Goal: Information Seeking & Learning: Learn about a topic

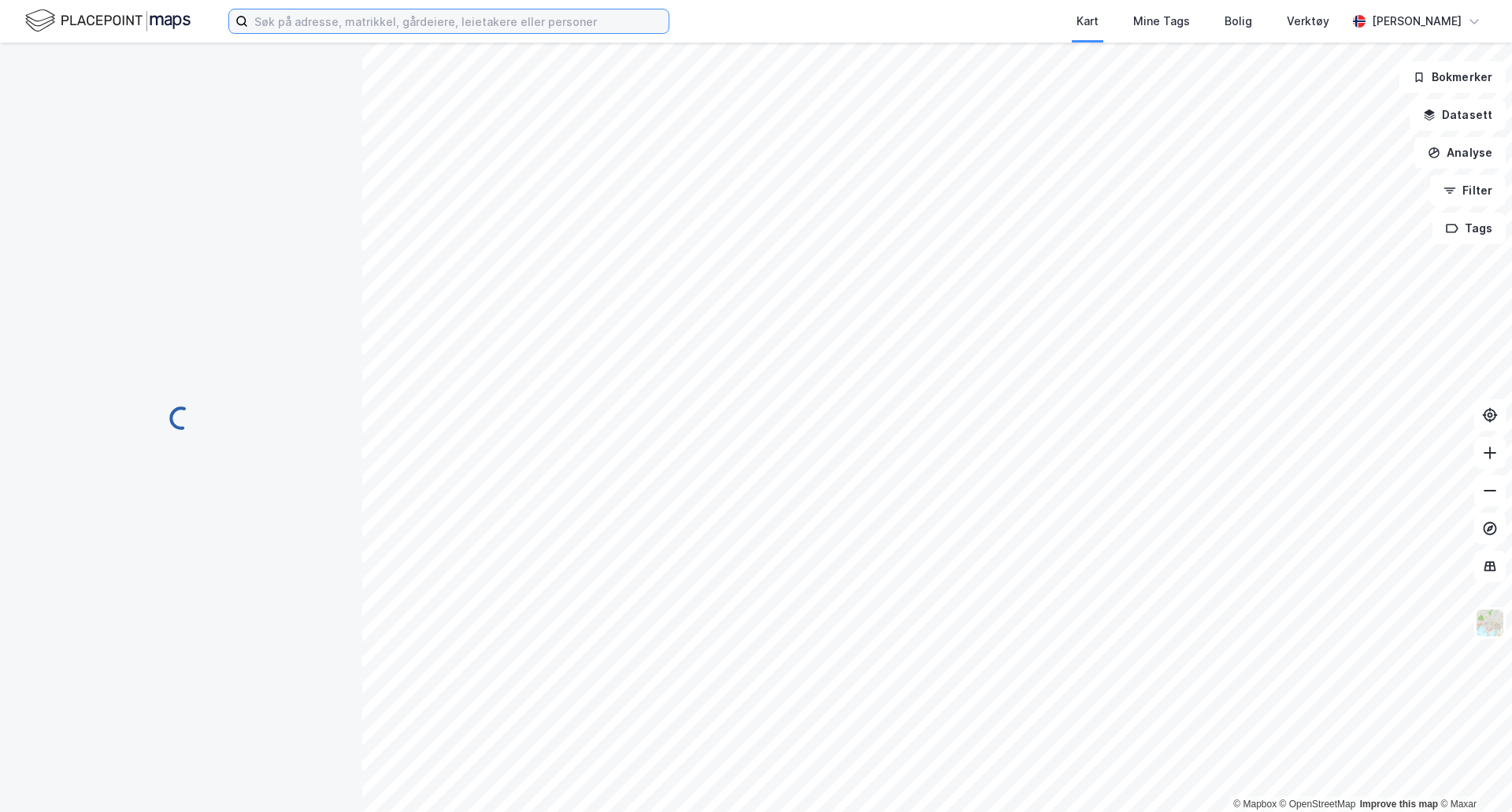
drag, startPoint x: 435, startPoint y: 29, endPoint x: 434, endPoint y: 14, distance: 15.0
click at [434, 19] on input at bounding box center [457, 20] width 420 height 23
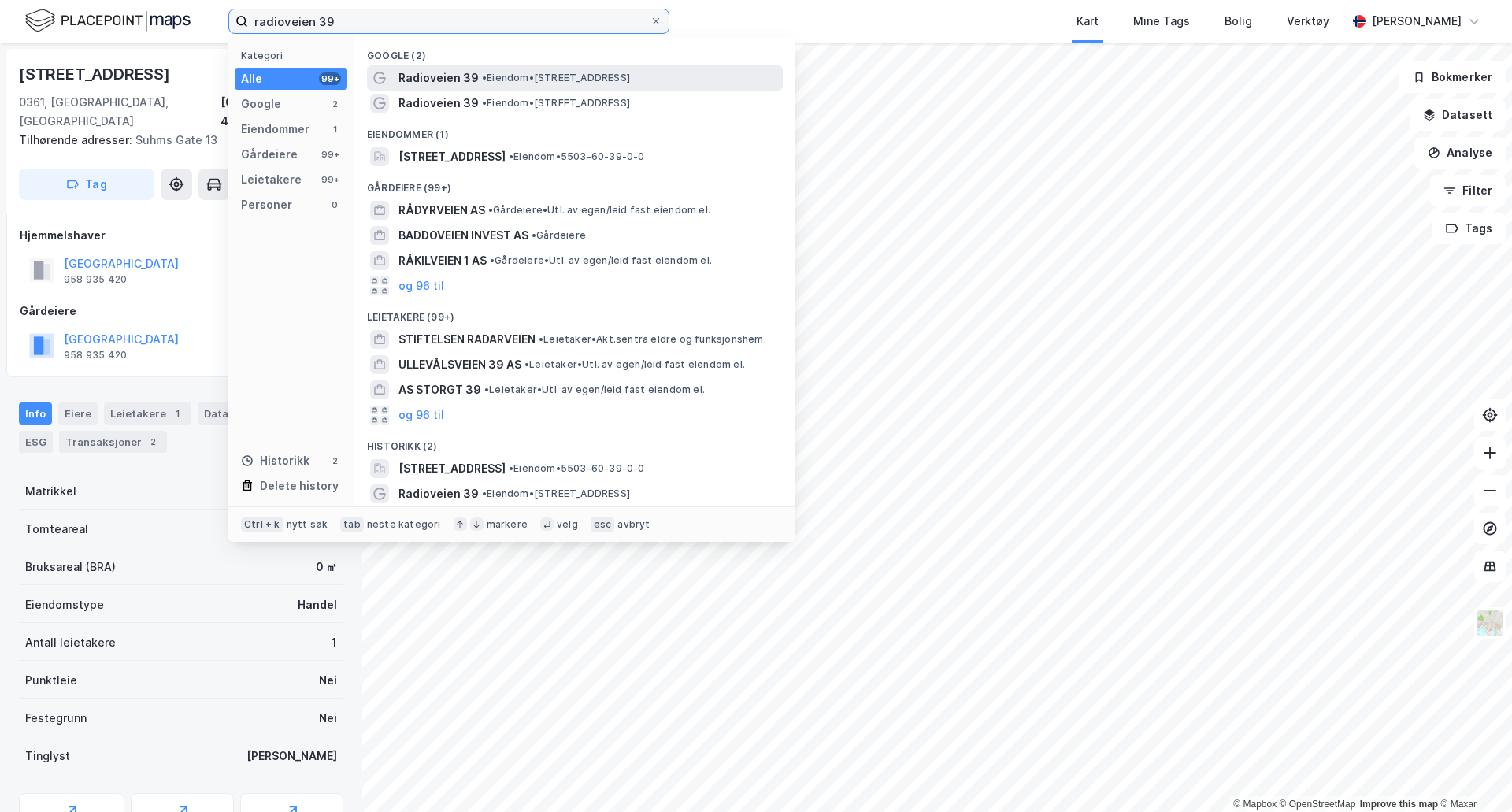
type input "radioveien 39"
click at [485, 71] on span "•" at bounding box center [484, 77] width 5 height 12
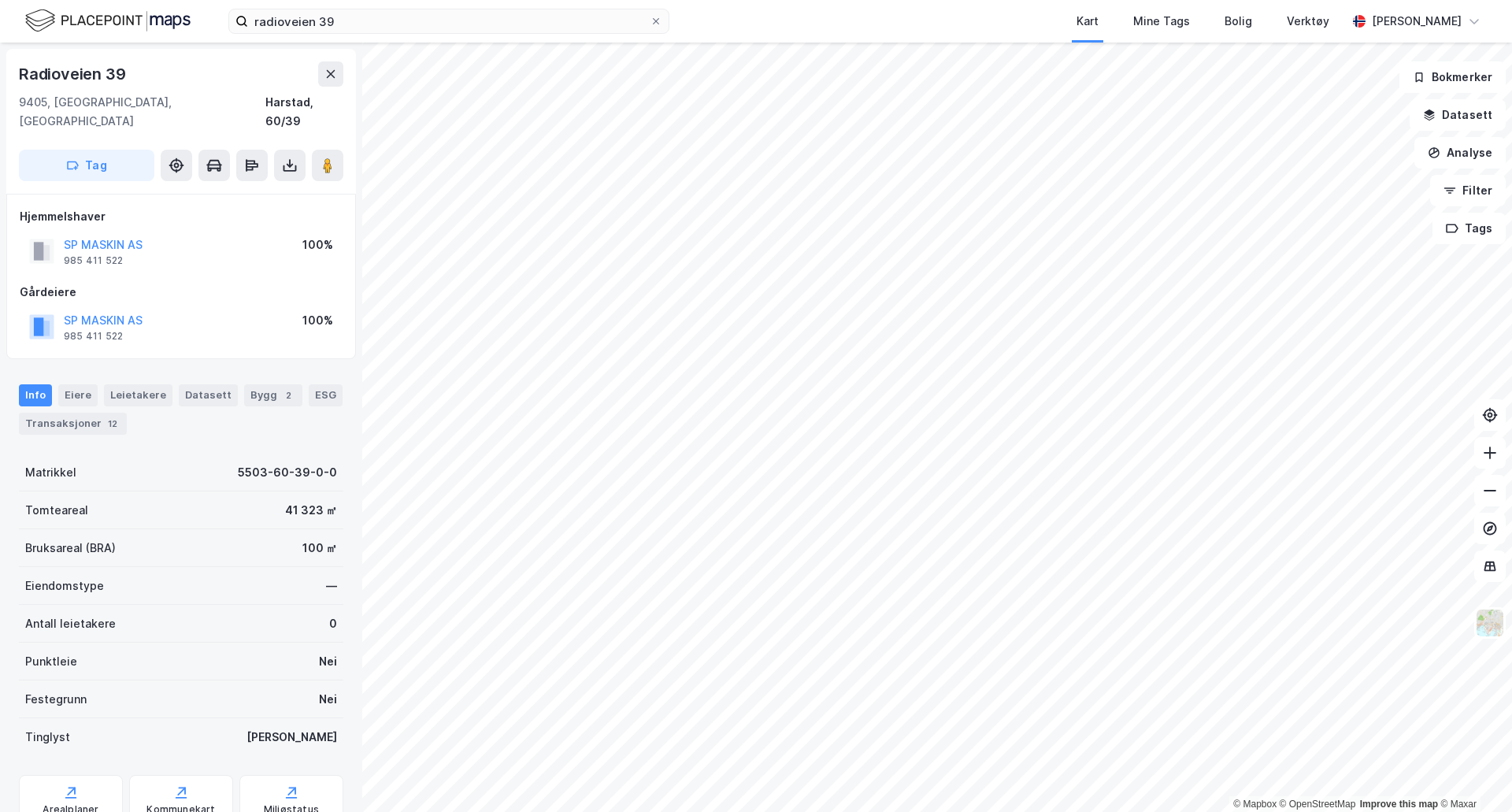
click at [51, 391] on div "Info [PERSON_NAME] Datasett Bygg 2 ESG Transaksjoner 12" at bounding box center [181, 409] width 325 height 50
click at [52, 413] on div "Transaksjoner 12" at bounding box center [72, 424] width 108 height 22
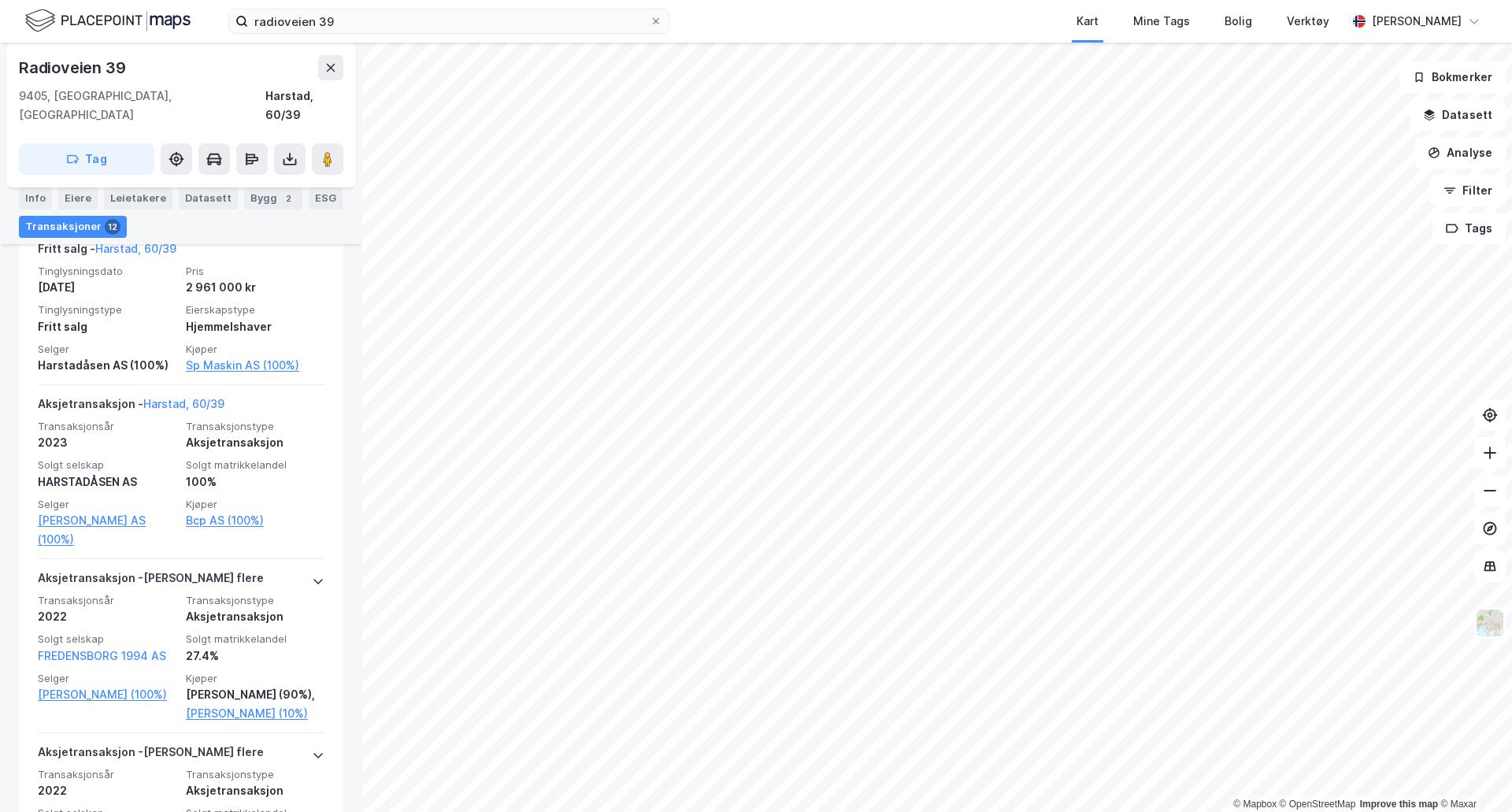
scroll to position [472, 0]
